Goal: Task Accomplishment & Management: Understand process/instructions

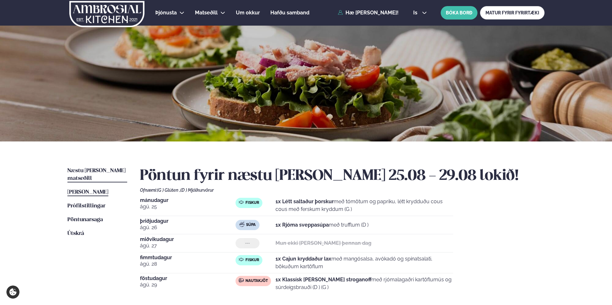
scroll to position [128, 0]
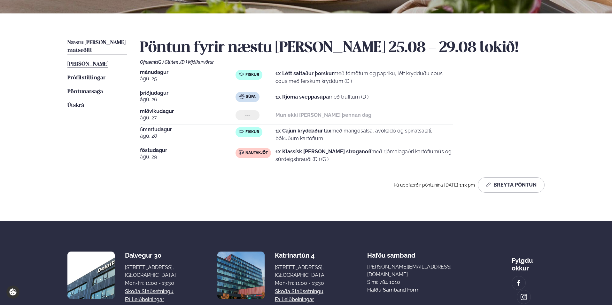
click at [106, 61] on span "[PERSON_NAME]" at bounding box center [87, 63] width 41 height 5
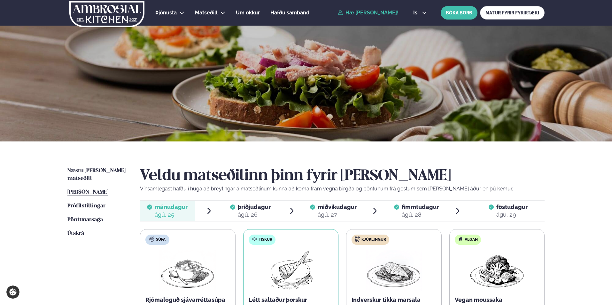
click at [379, 11] on link "Hæ [PERSON_NAME]!" at bounding box center [368, 13] width 61 height 6
click at [109, 170] on span "Næstu [PERSON_NAME] matseðill" at bounding box center [96, 174] width 58 height 13
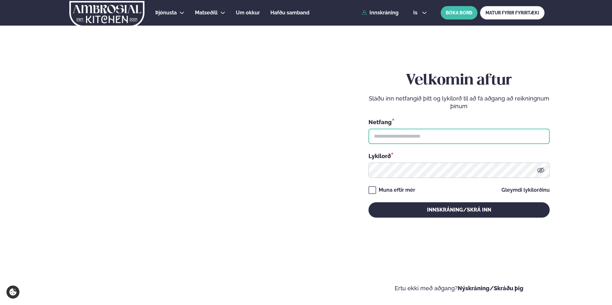
type input "**********"
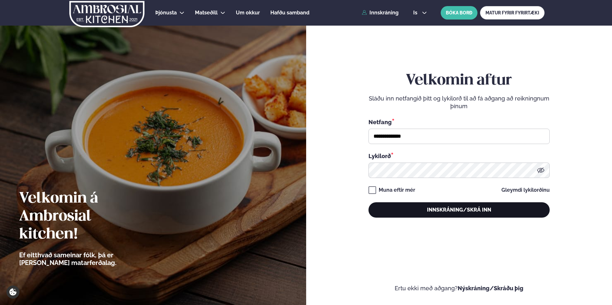
click at [427, 211] on button "Innskráning/Skrá inn" at bounding box center [459, 209] width 181 height 15
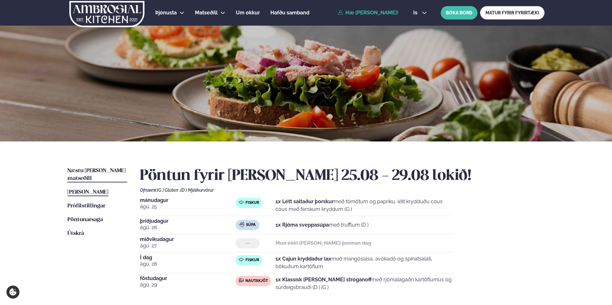
click at [105, 169] on span "Næstu [PERSON_NAME] matseðill" at bounding box center [96, 174] width 58 height 13
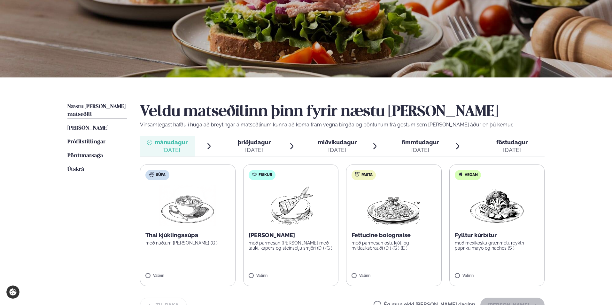
scroll to position [96, 0]
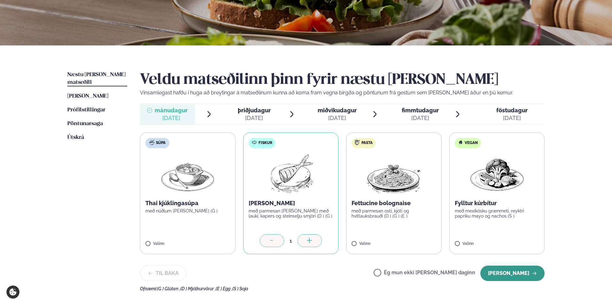
click at [525, 273] on button "[PERSON_NAME]" at bounding box center [513, 272] width 64 height 15
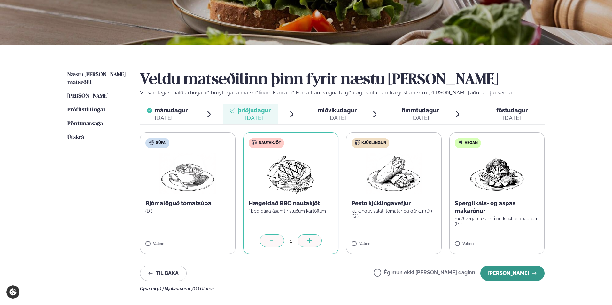
click at [510, 270] on button "[PERSON_NAME]" at bounding box center [513, 272] width 64 height 15
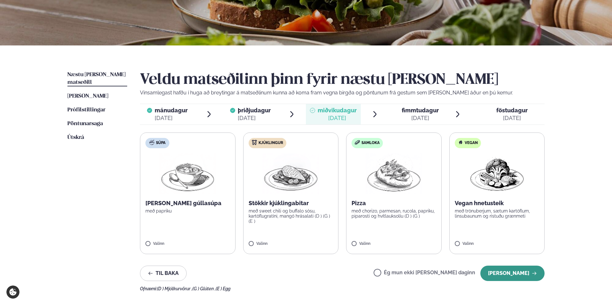
click at [496, 272] on button "[PERSON_NAME]" at bounding box center [513, 272] width 64 height 15
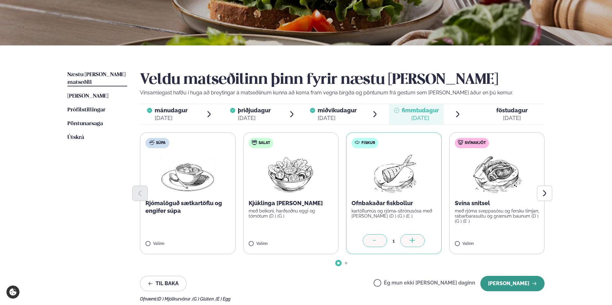
click at [510, 283] on button "[PERSON_NAME]" at bounding box center [513, 283] width 64 height 15
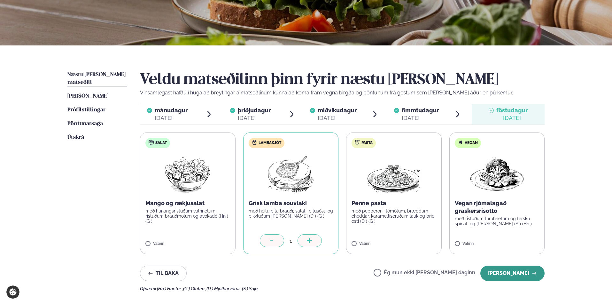
click at [515, 272] on button "[PERSON_NAME]" at bounding box center [513, 272] width 64 height 15
